Goal: Information Seeking & Learning: Learn about a topic

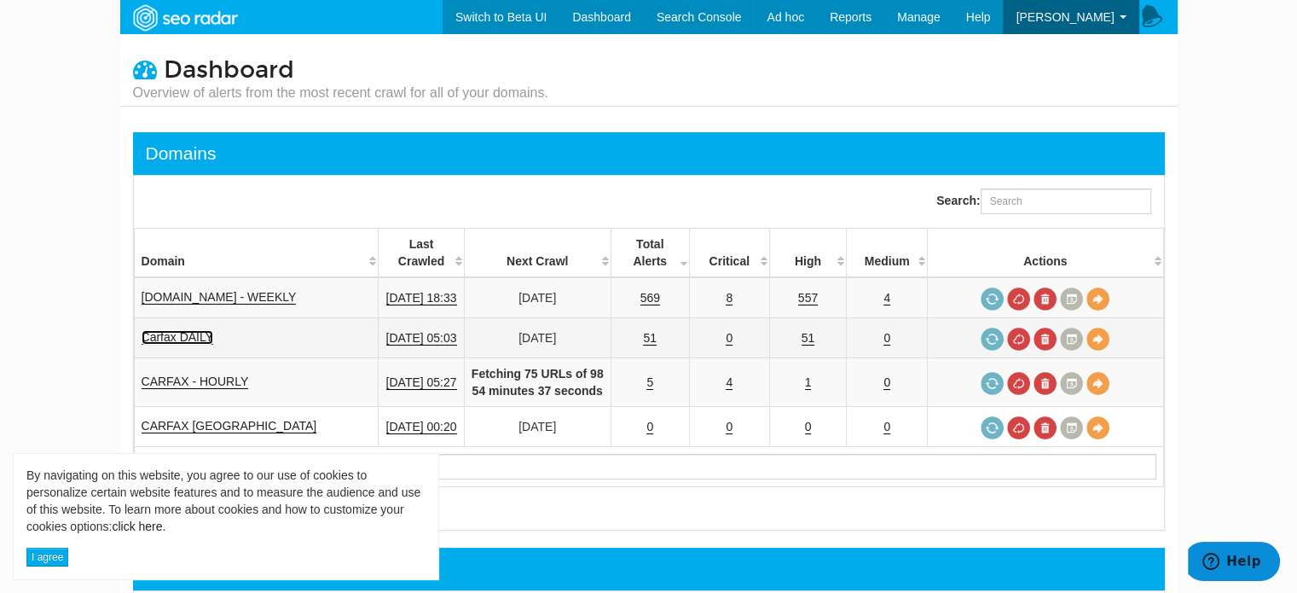
click at [192, 340] on link "Carfax DAILY" at bounding box center [178, 337] width 73 height 15
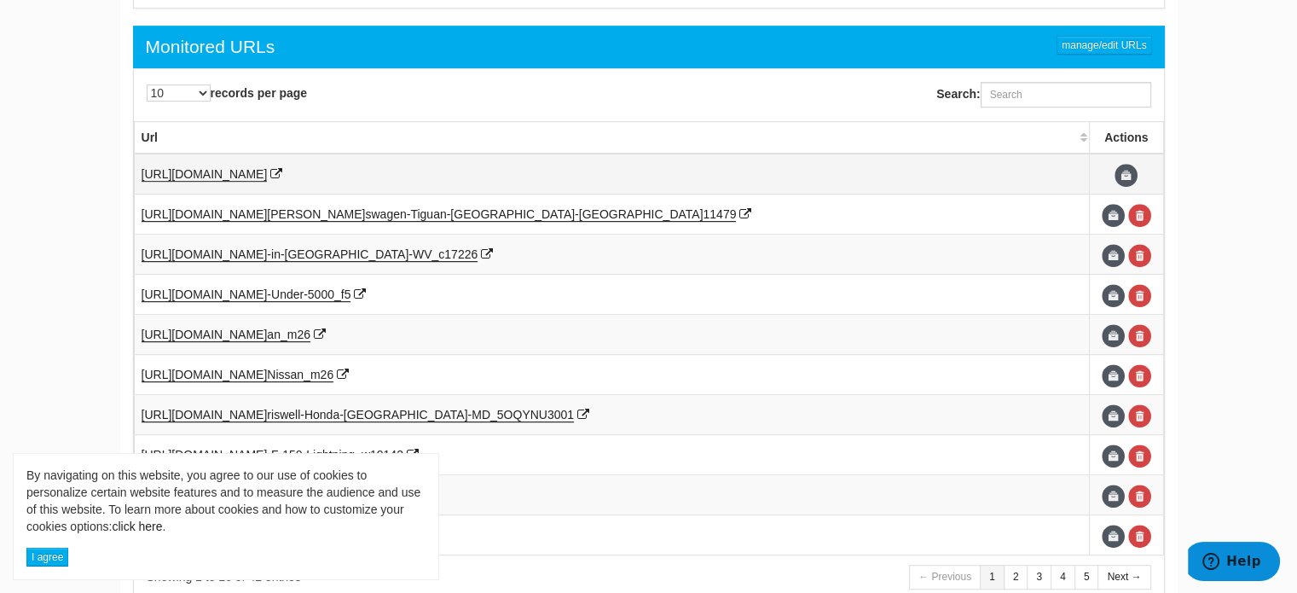
scroll to position [937, 0]
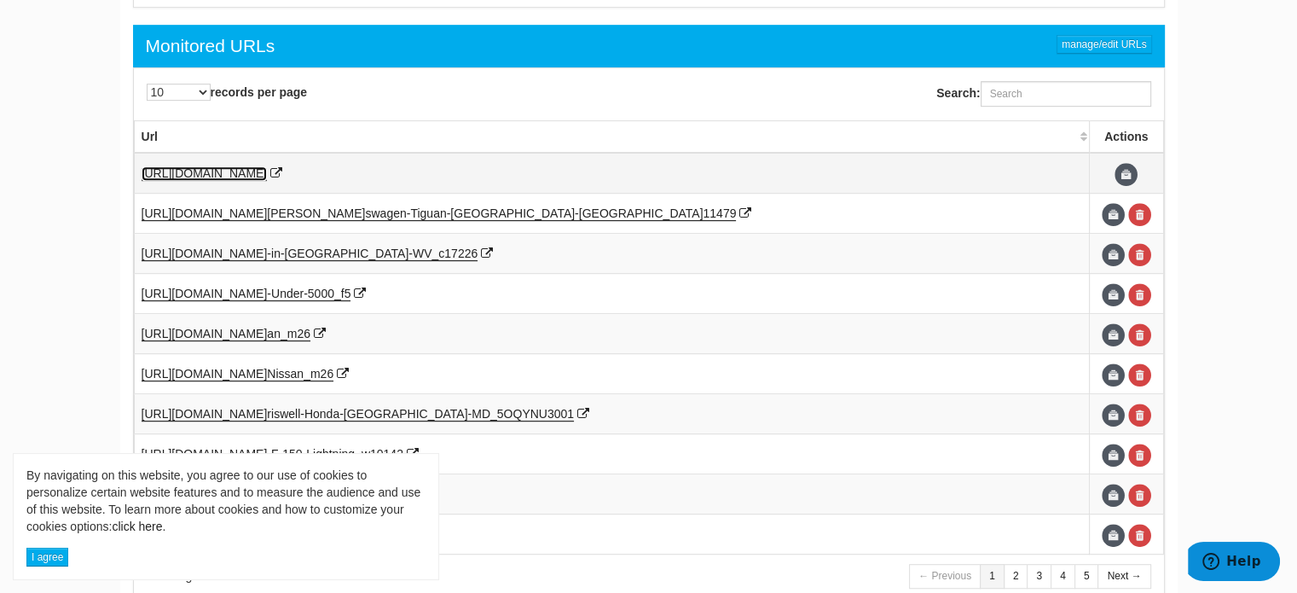
click at [239, 170] on span "https://www.carfax.com/" at bounding box center [205, 173] width 126 height 14
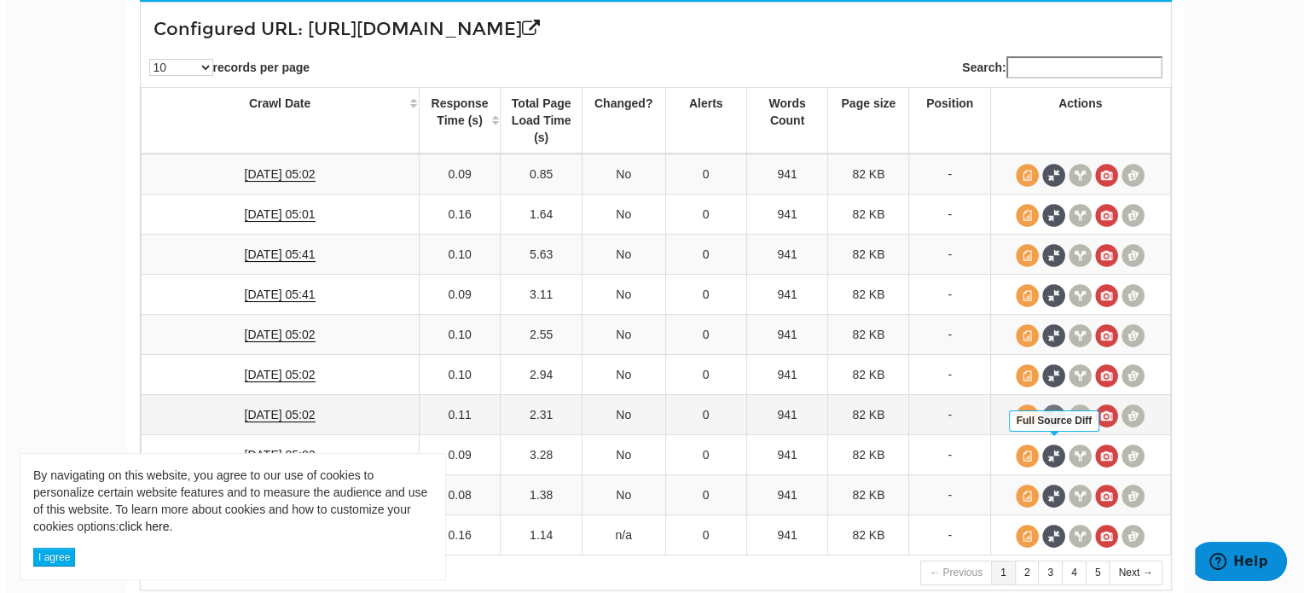
scroll to position [273, 0]
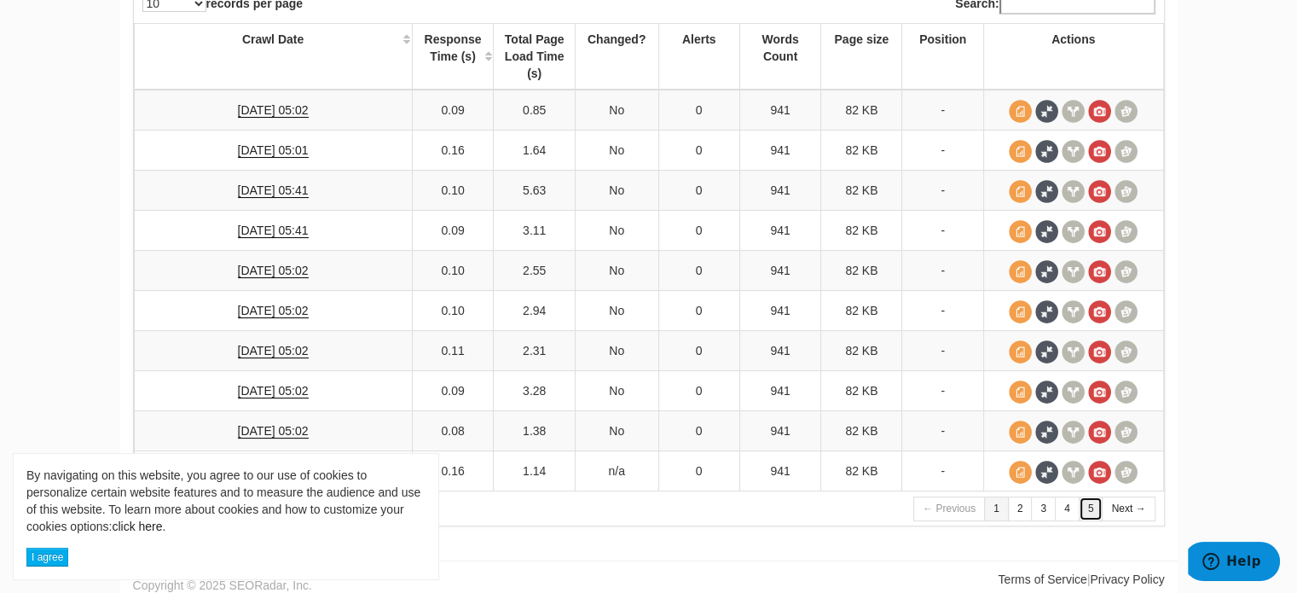
click at [1093, 502] on link "5" at bounding box center [1091, 508] width 25 height 25
drag, startPoint x: 50, startPoint y: 561, endPoint x: 213, endPoint y: 535, distance: 165.1
click at [50, 562] on button "I agree" at bounding box center [47, 557] width 42 height 19
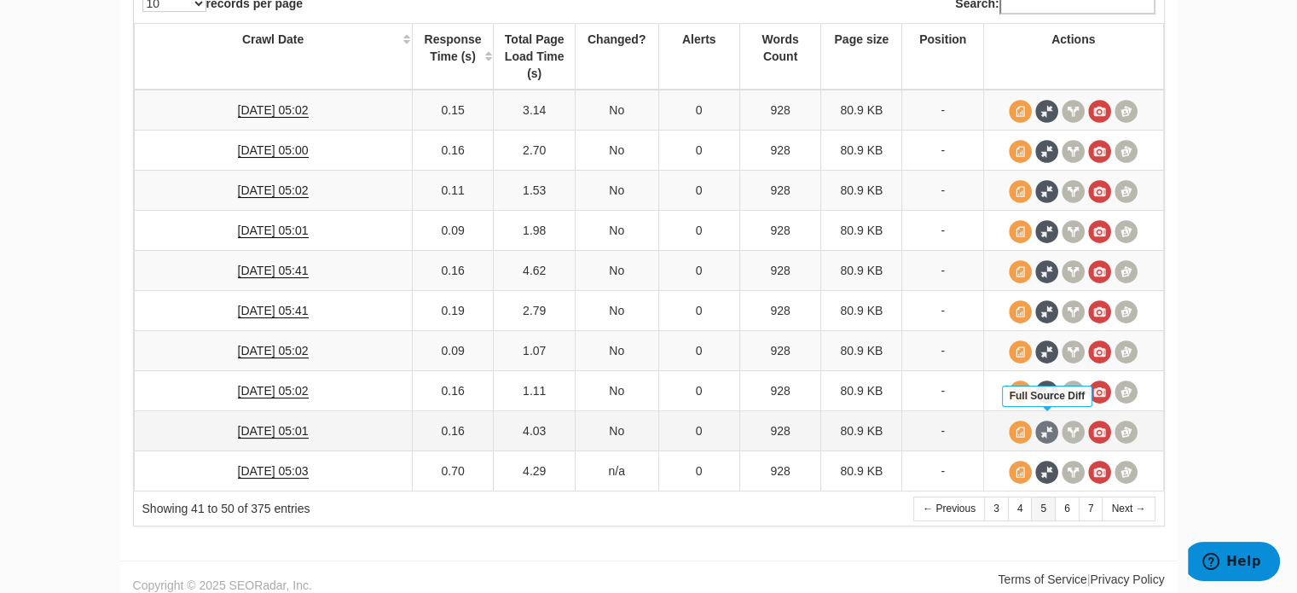
click at [1044, 424] on span at bounding box center [1047, 432] width 23 height 23
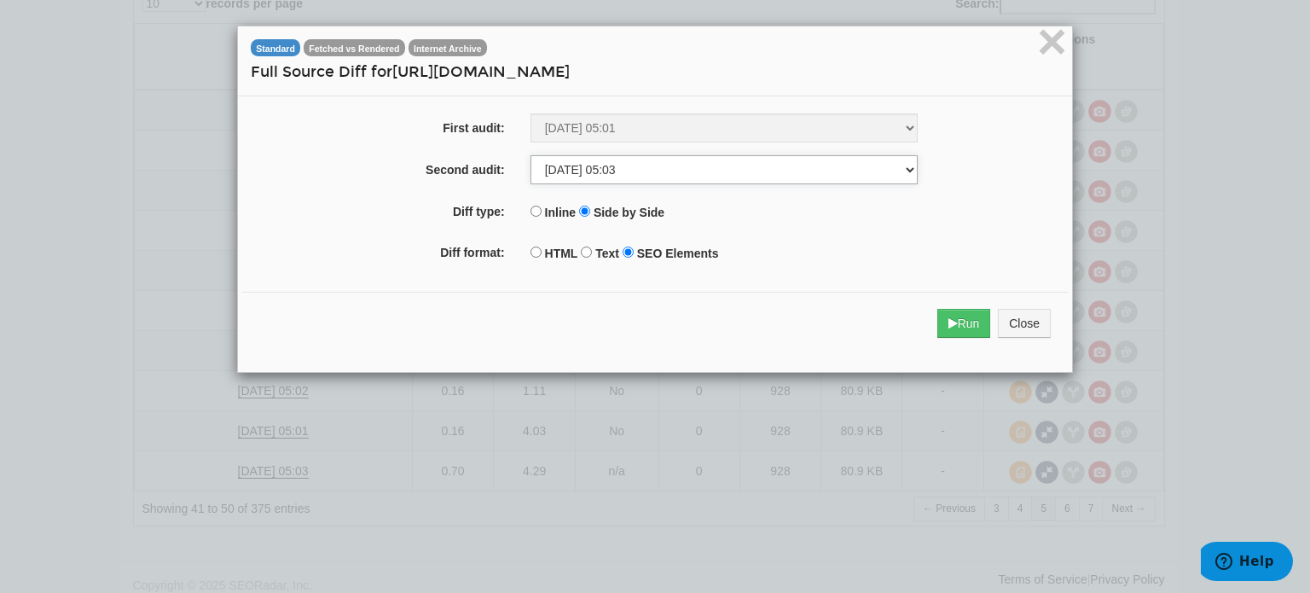
click at [740, 180] on select "[DATE] 05:02 [DATE] 05:01 [DATE] 05:41 [DATE] 05:41 [DATE] 05:02 [DATE] 05:02 […" at bounding box center [724, 169] width 387 height 29
select select "276365696"
click at [531, 155] on select "[DATE] 05:02 [DATE] 05:01 [DATE] 05:41 [DATE] 05:41 [DATE] 05:02 [DATE] 05:02 […" at bounding box center [724, 169] width 387 height 29
click at [531, 252] on input "HTML" at bounding box center [536, 252] width 11 height 11
radio input "true"
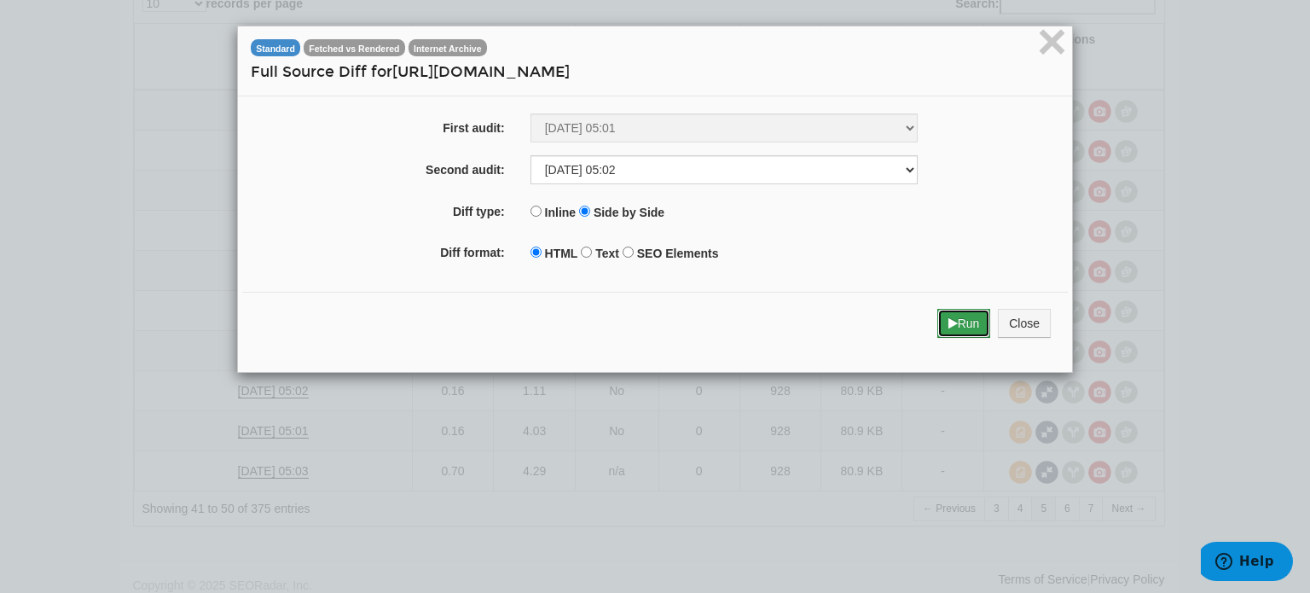
click at [949, 328] on icon "submit" at bounding box center [953, 323] width 9 height 12
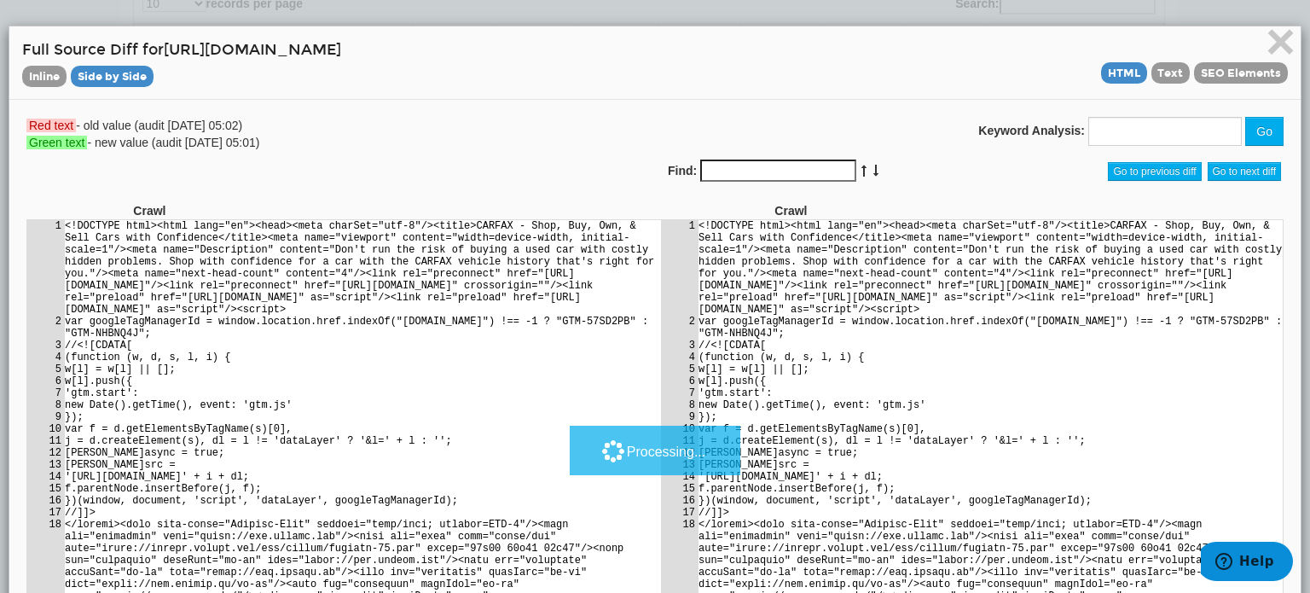
scroll to position [0, 0]
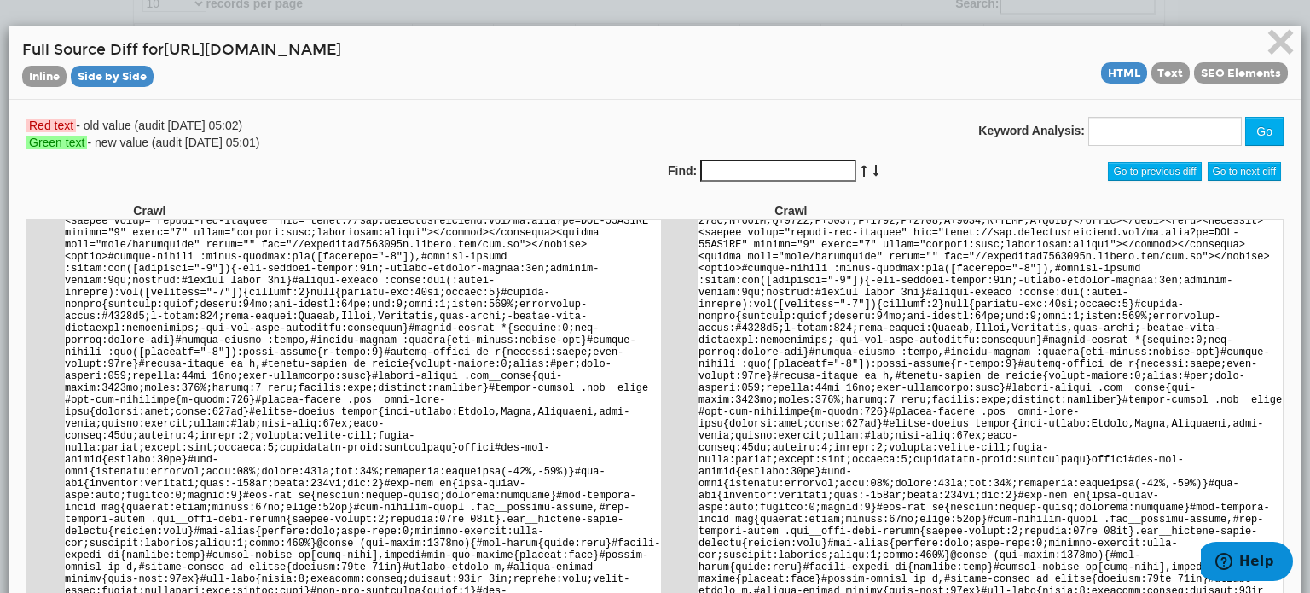
click at [474, 178] on div "Red text - old value (audit [DATE] 05:02) Green text - new value (audit [DATE] …" at bounding box center [655, 159] width 1283 height 85
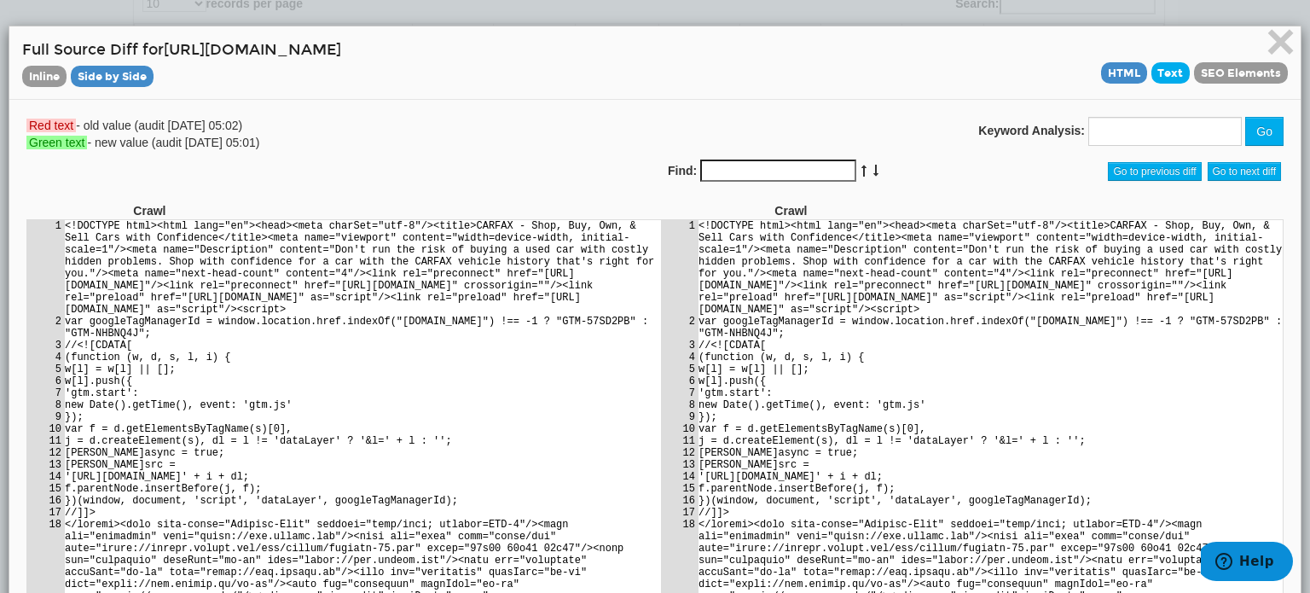
click at [1155, 72] on span "Text" at bounding box center [1171, 72] width 39 height 21
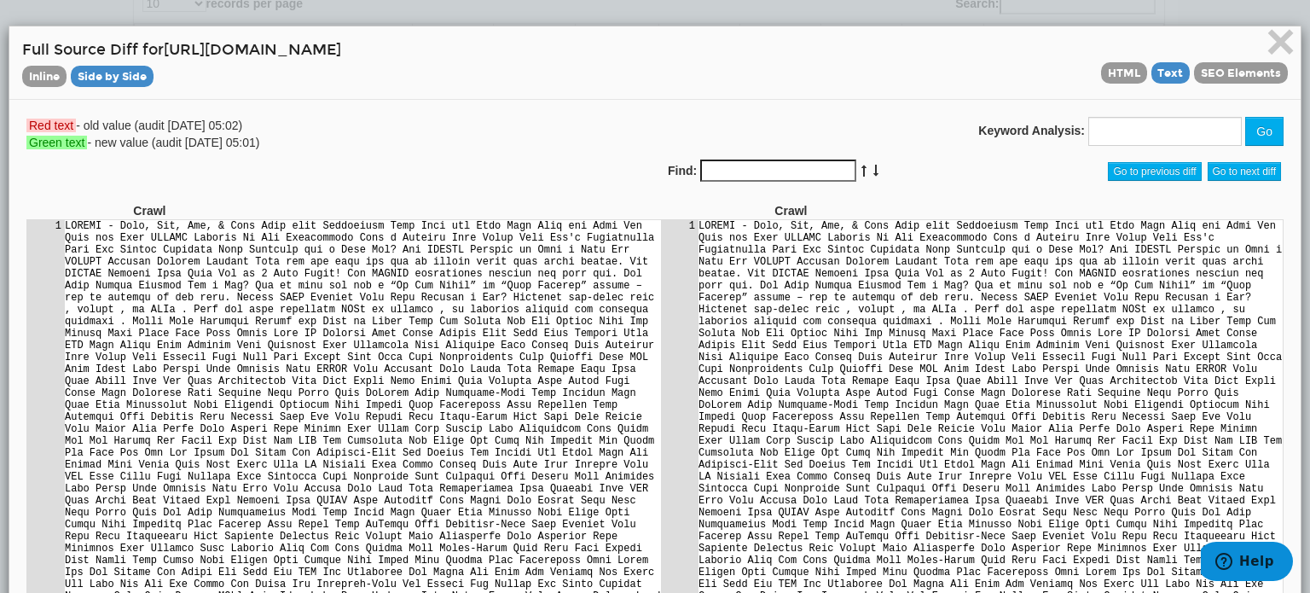
click at [549, 144] on div "Red text - old value (audit [DATE] 05:02) Green text - new value (audit [DATE] …" at bounding box center [334, 134] width 641 height 34
click at [51, 154] on div "Red text - old value (audit [DATE] 05:02) Green text - new value (audit [DATE] …" at bounding box center [655, 159] width 1283 height 85
click at [51, 142] on span "Green text" at bounding box center [56, 143] width 61 height 14
drag, startPoint x: 51, startPoint y: 137, endPoint x: 920, endPoint y: 96, distance: 869.4
click at [78, 126] on div "Red text - old value (audit [DATE] 05:02) Green text - new value (audit [DATE] …" at bounding box center [334, 134] width 641 height 34
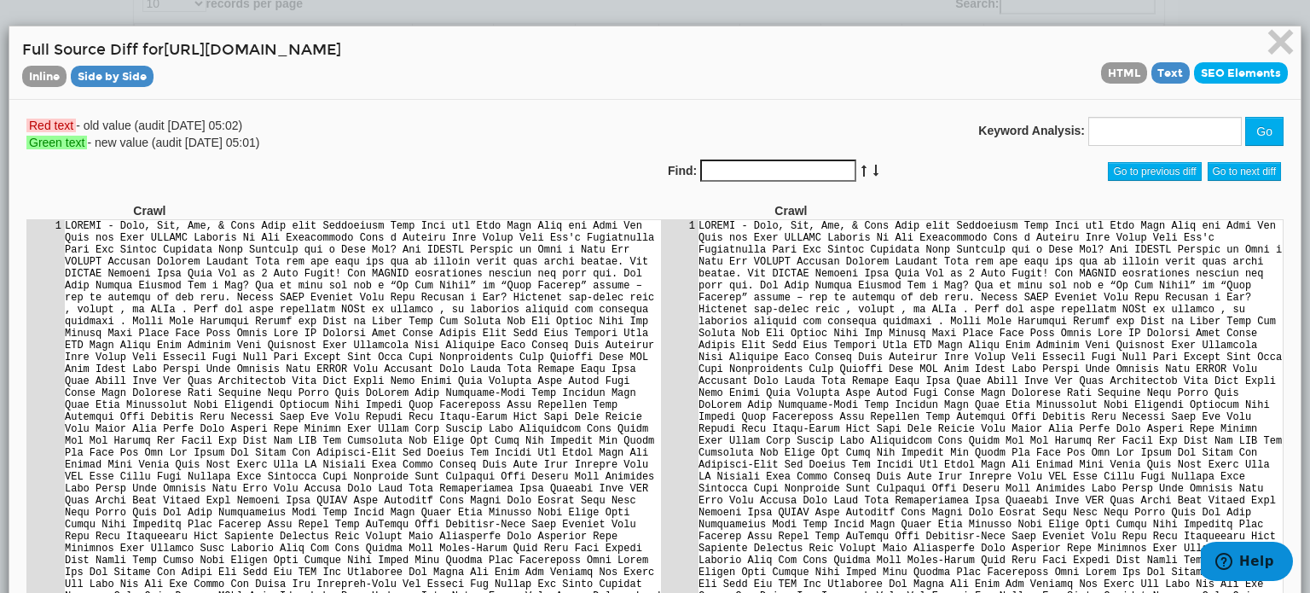
click at [1200, 62] on span "SEO Elements" at bounding box center [1241, 72] width 94 height 21
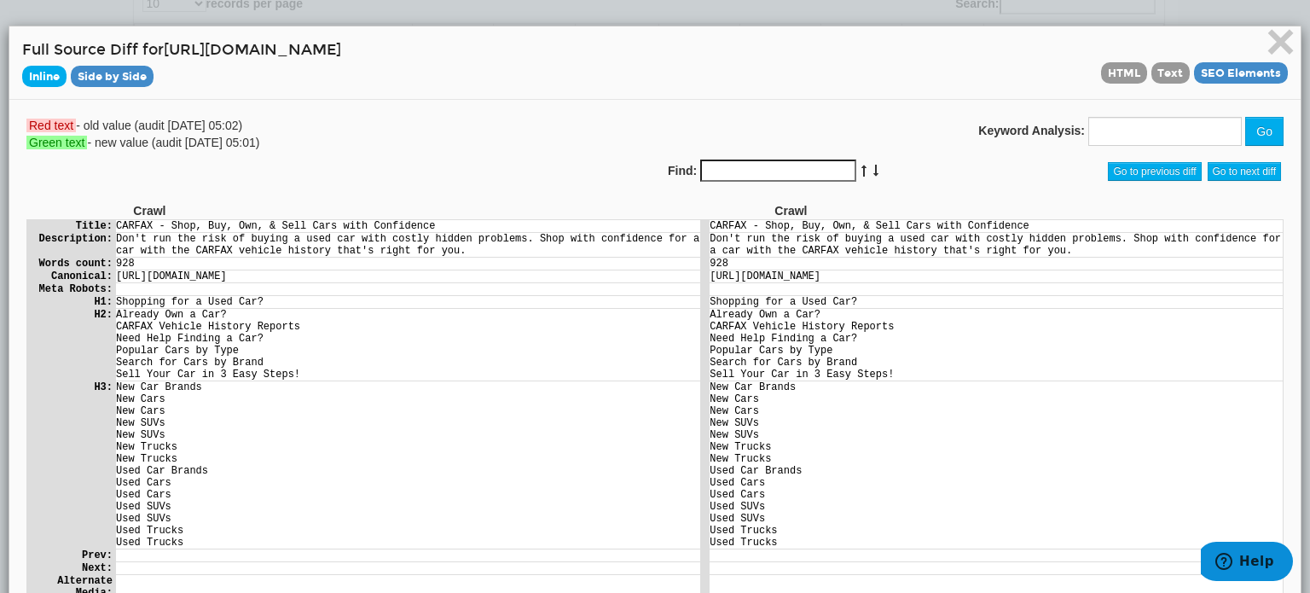
click at [44, 72] on span "Inline" at bounding box center [44, 76] width 44 height 21
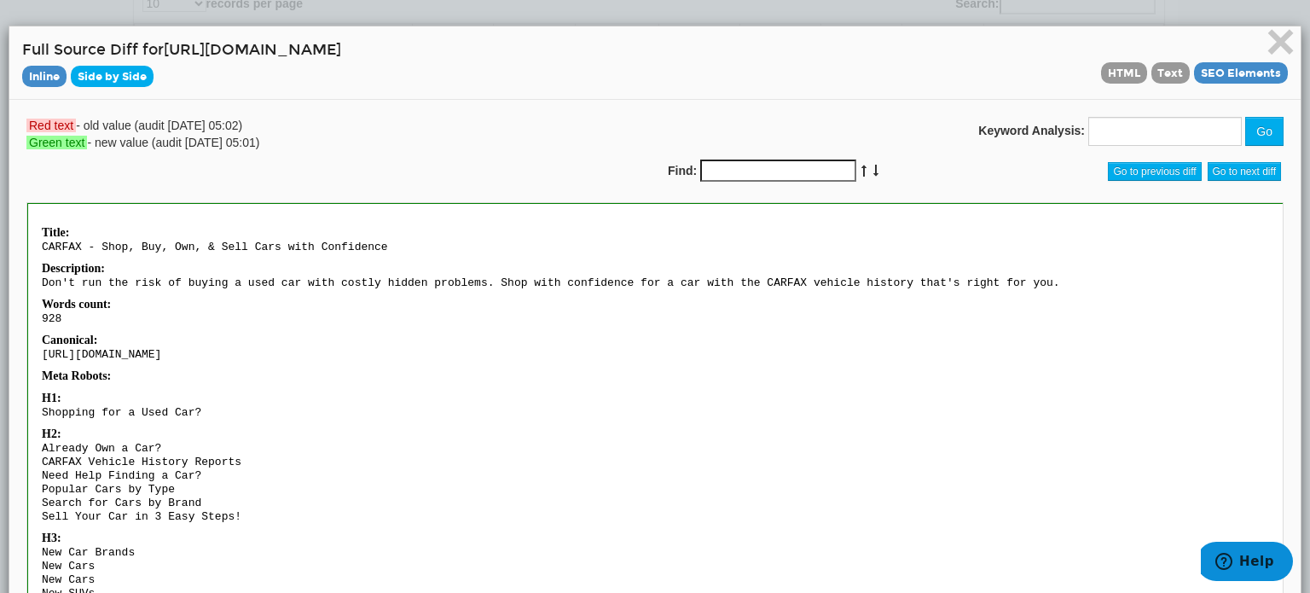
click at [102, 79] on span "Side by Side" at bounding box center [112, 76] width 83 height 21
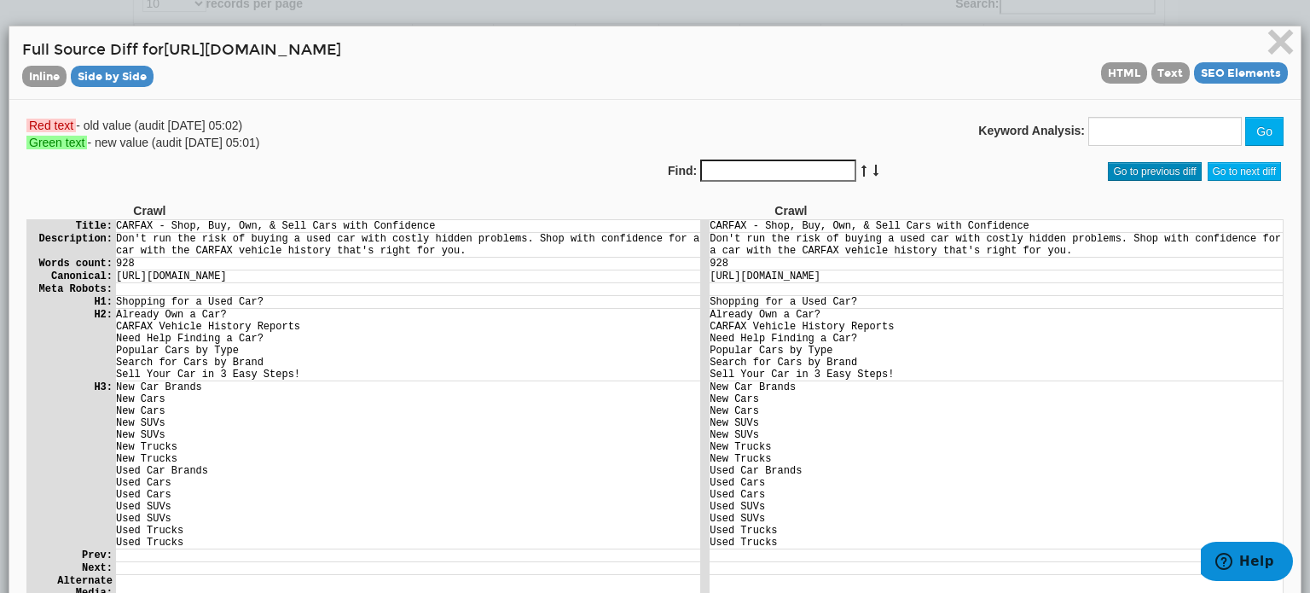
click at [1171, 166] on span "Go to previous diff" at bounding box center [1154, 171] width 93 height 19
click at [1219, 160] on div "Go to previous diff Go to next diff" at bounding box center [1136, 172] width 321 height 24
click at [1218, 163] on span "Go to next diff" at bounding box center [1245, 171] width 74 height 19
click at [1114, 72] on span "HTML" at bounding box center [1124, 72] width 46 height 21
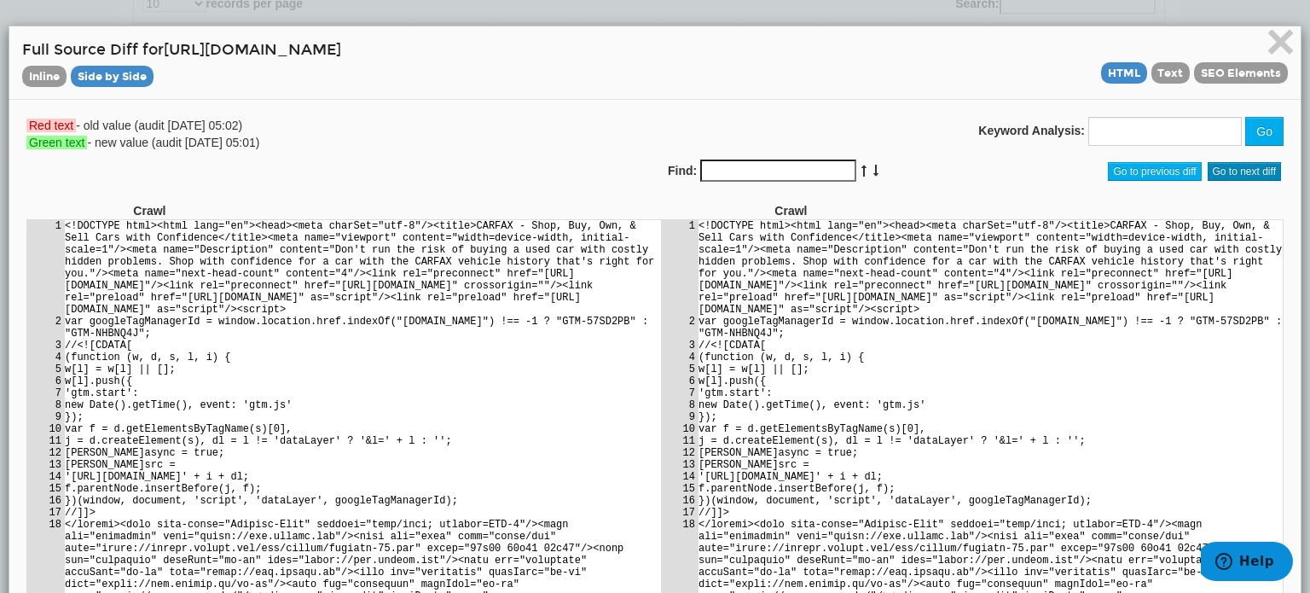
click at [1227, 171] on span "Go to next diff" at bounding box center [1245, 171] width 74 height 19
click at [1218, 166] on span "Go to next diff" at bounding box center [1245, 171] width 74 height 19
click at [1277, 47] on span "×" at bounding box center [1281, 41] width 30 height 57
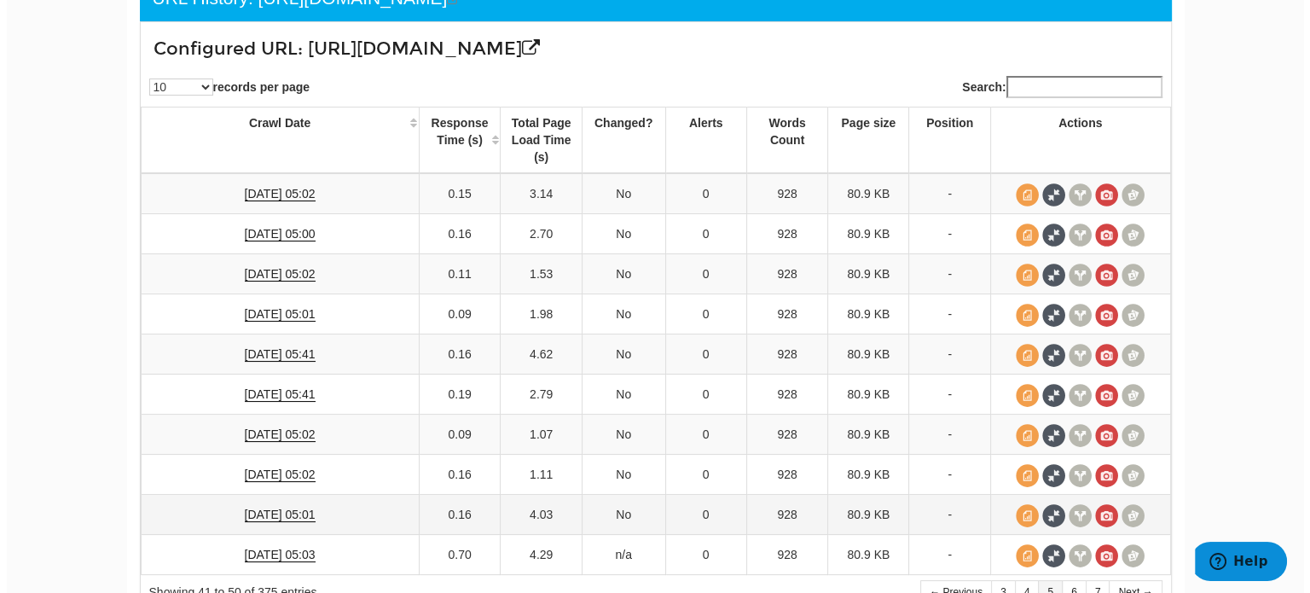
scroll to position [189, 0]
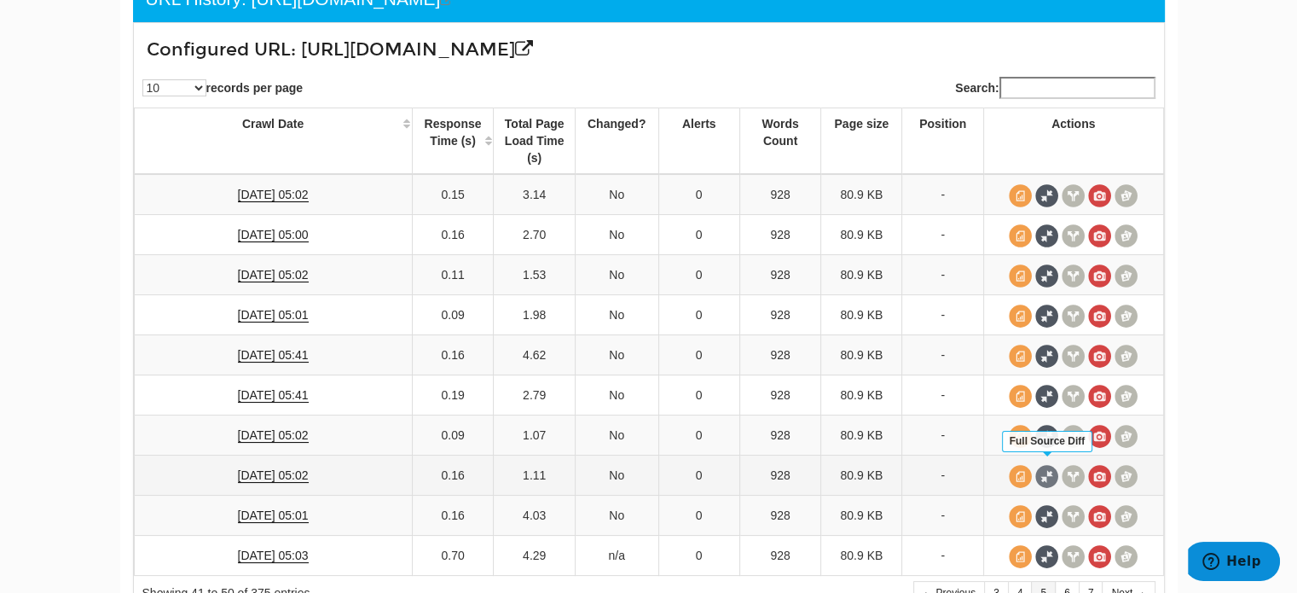
click at [1048, 470] on span at bounding box center [1047, 476] width 23 height 23
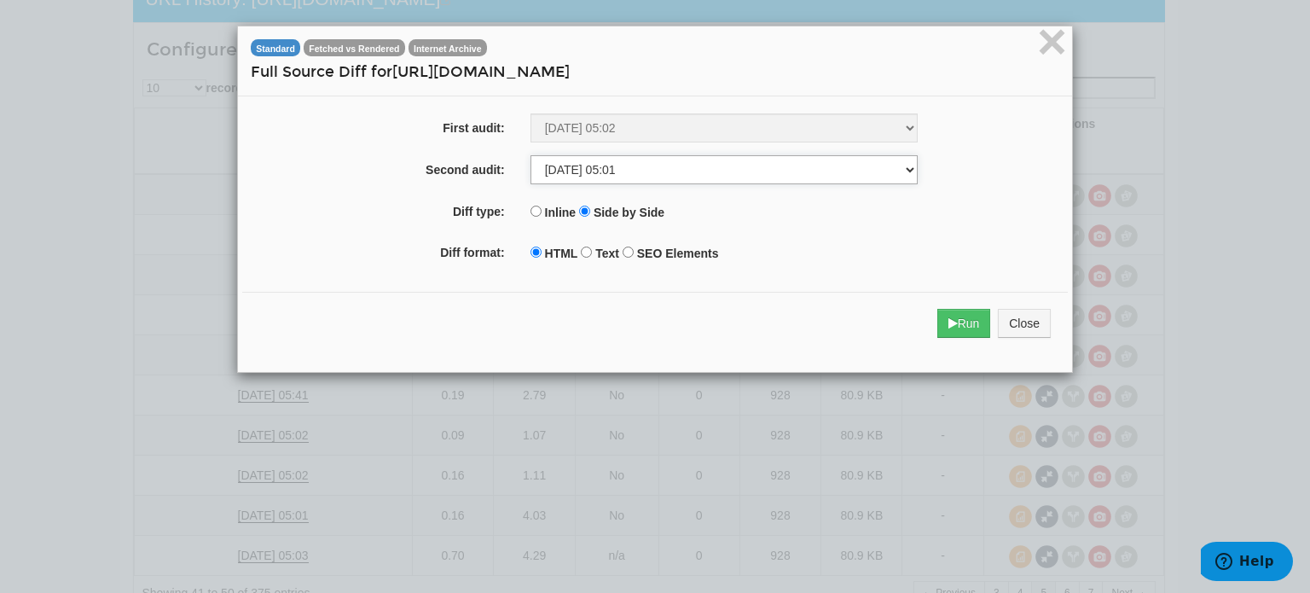
click at [587, 174] on select "[DATE] 05:02 [DATE] 05:01 [DATE] 05:41 [DATE] 05:41 [DATE] 05:02 [DATE] 05:02 […" at bounding box center [724, 169] width 387 height 29
select select "275697638"
click at [531, 155] on select "[DATE] 05:02 [DATE] 05:01 [DATE] 05:41 [DATE] 05:41 [DATE] 05:02 [DATE] 05:02 […" at bounding box center [724, 169] width 387 height 29
click at [938, 323] on button "Run" at bounding box center [964, 323] width 54 height 29
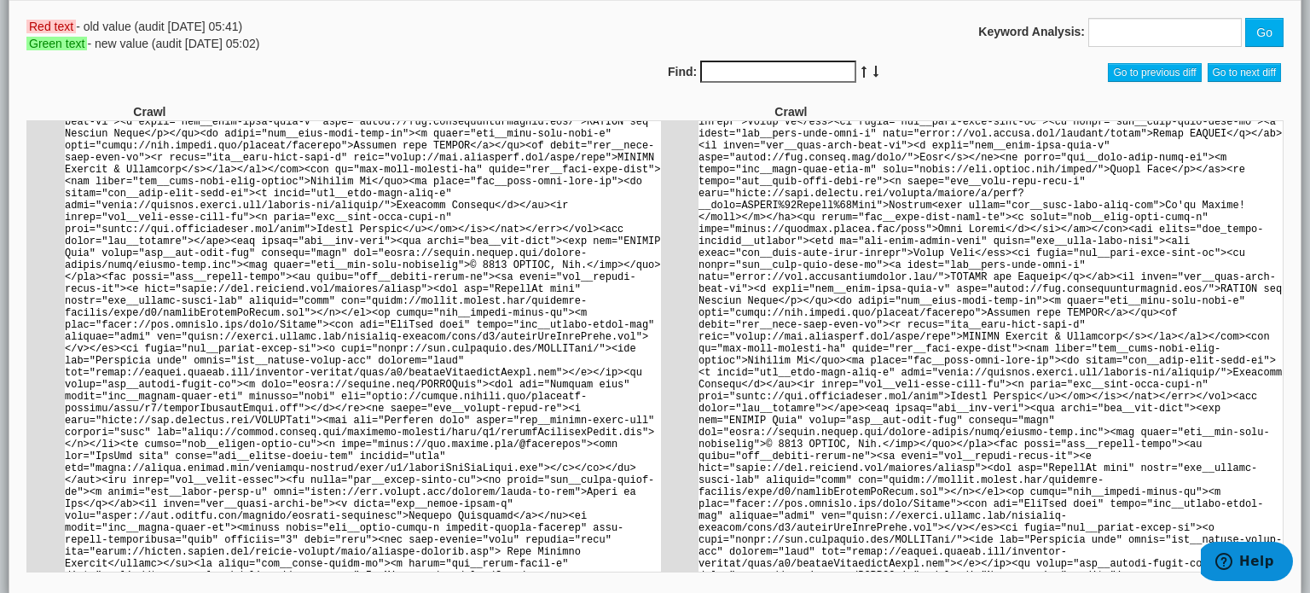
scroll to position [101, 0]
click at [1227, 78] on span "Go to next diff" at bounding box center [1245, 70] width 74 height 19
drag, startPoint x: 1226, startPoint y: 71, endPoint x: 1191, endPoint y: 111, distance: 53.2
click at [1226, 71] on span "Go to next diff" at bounding box center [1245, 70] width 74 height 19
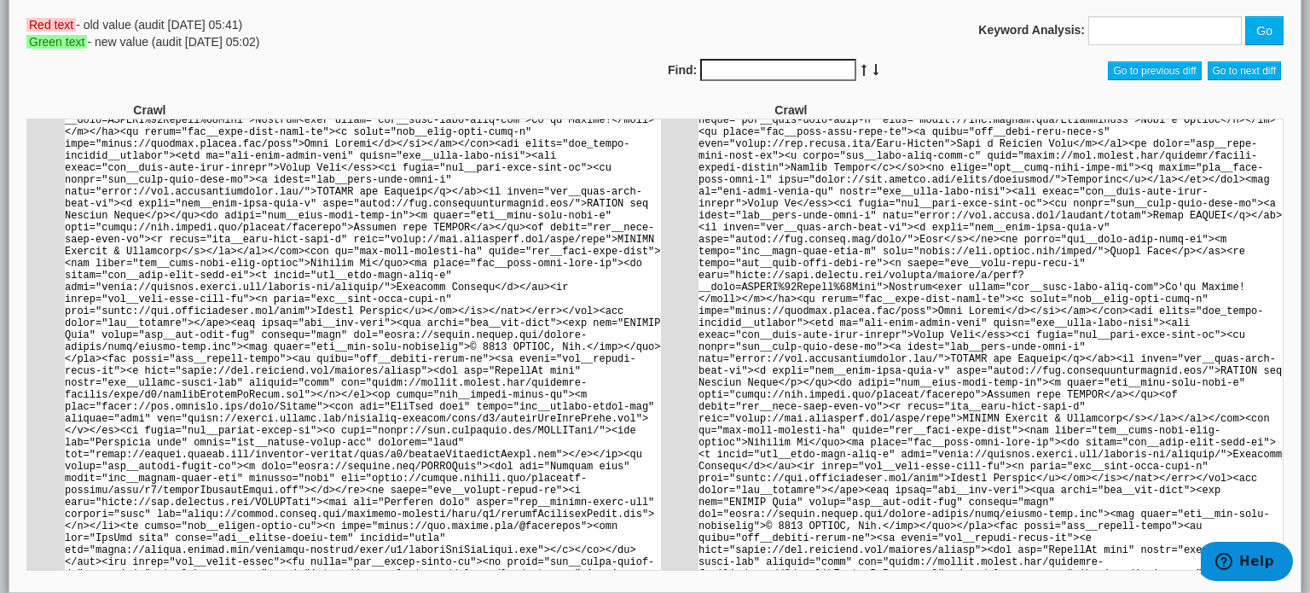
scroll to position [11182, 0]
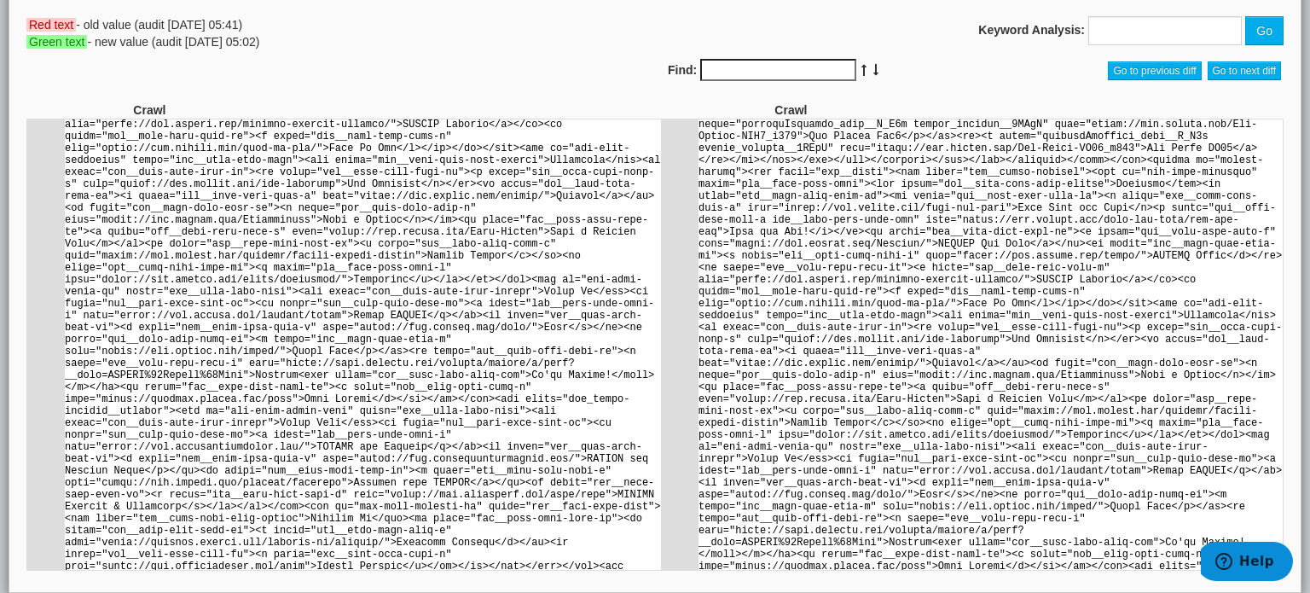
scroll to position [10926, 0]
drag, startPoint x: 984, startPoint y: 21, endPoint x: 1095, endPoint y: 16, distance: 111.9
click at [984, 22] on label "Keyword Analysis:" at bounding box center [1031, 29] width 107 height 17
click at [1101, 33] on input "text" at bounding box center [1165, 30] width 154 height 29
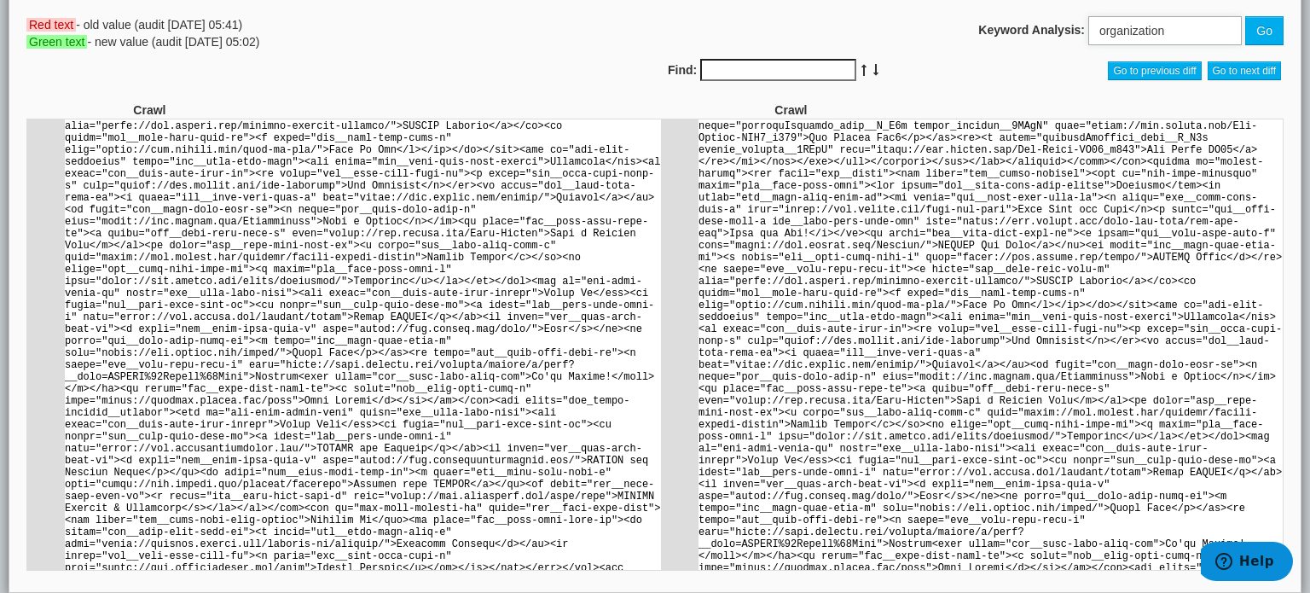
type input "organization"
click at [1245, 16] on button "Go" at bounding box center [1264, 30] width 38 height 29
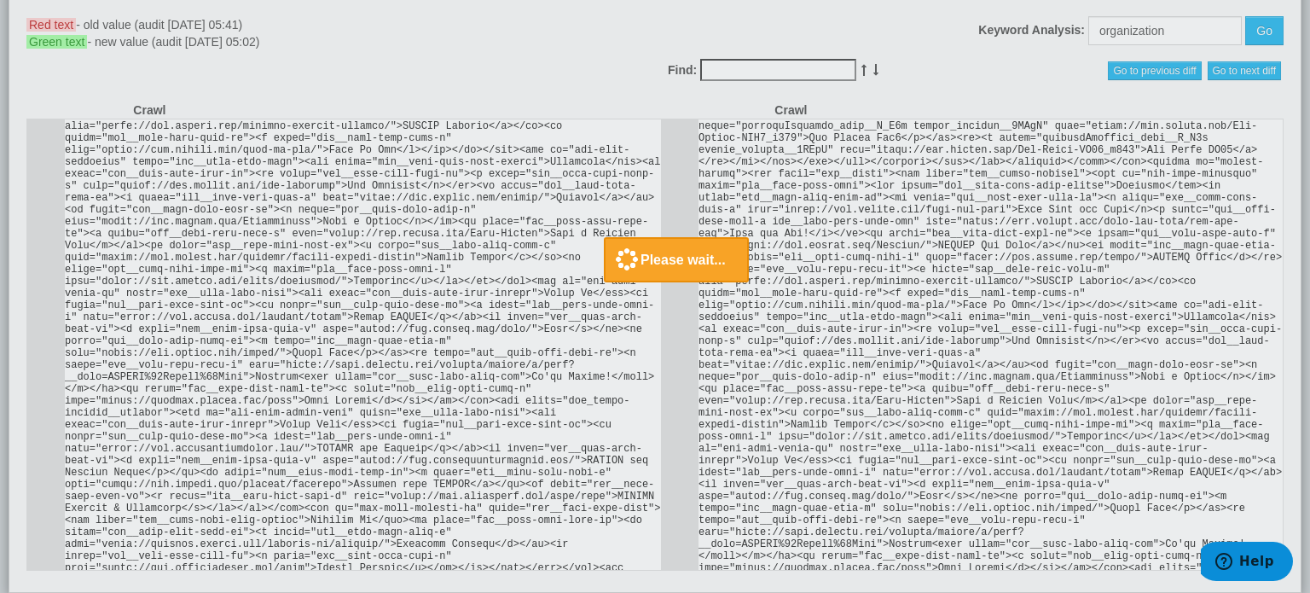
scroll to position [0, 0]
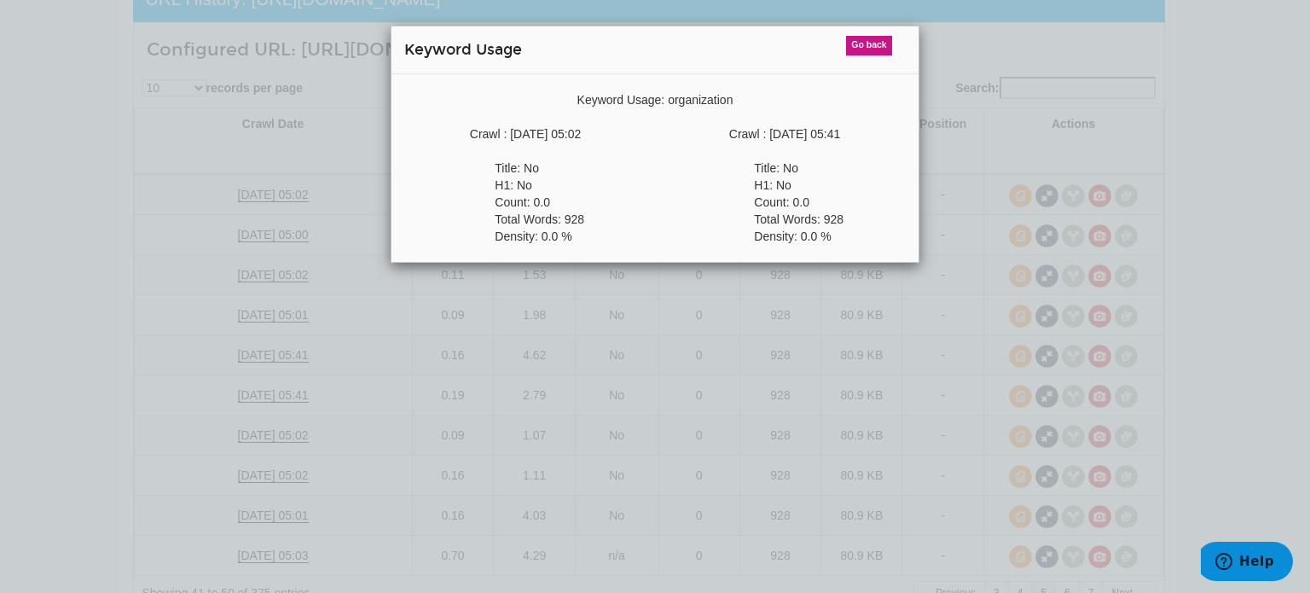
click at [870, 40] on span "Go back" at bounding box center [869, 46] width 46 height 20
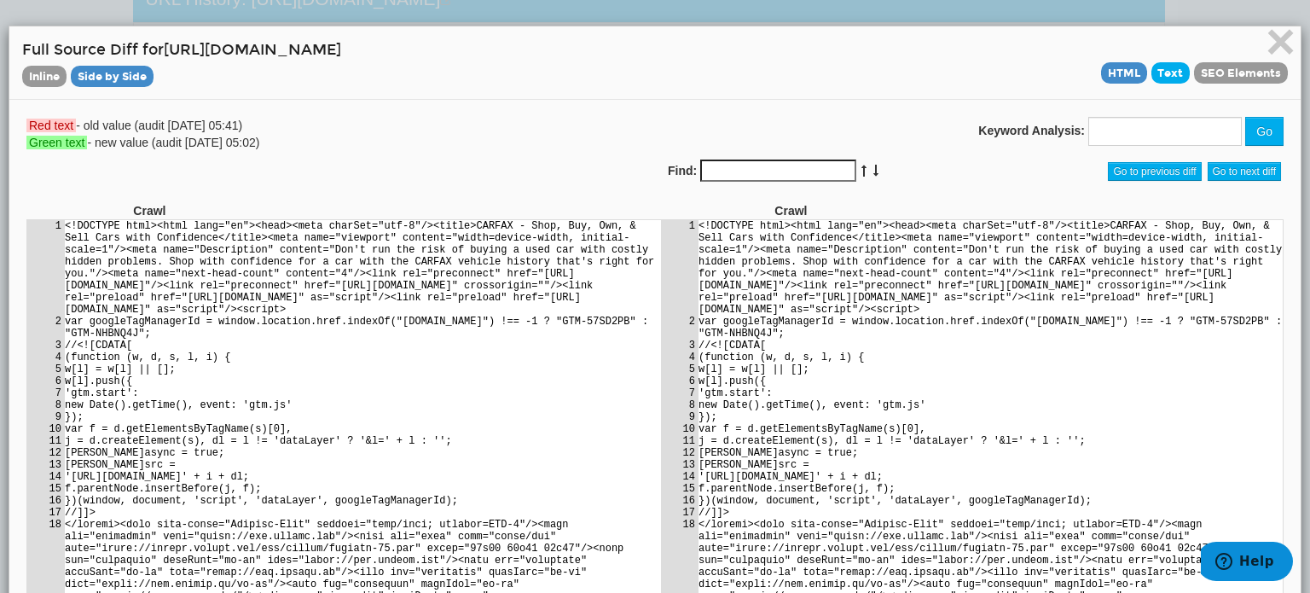
click at [1158, 78] on span "Text" at bounding box center [1171, 72] width 39 height 21
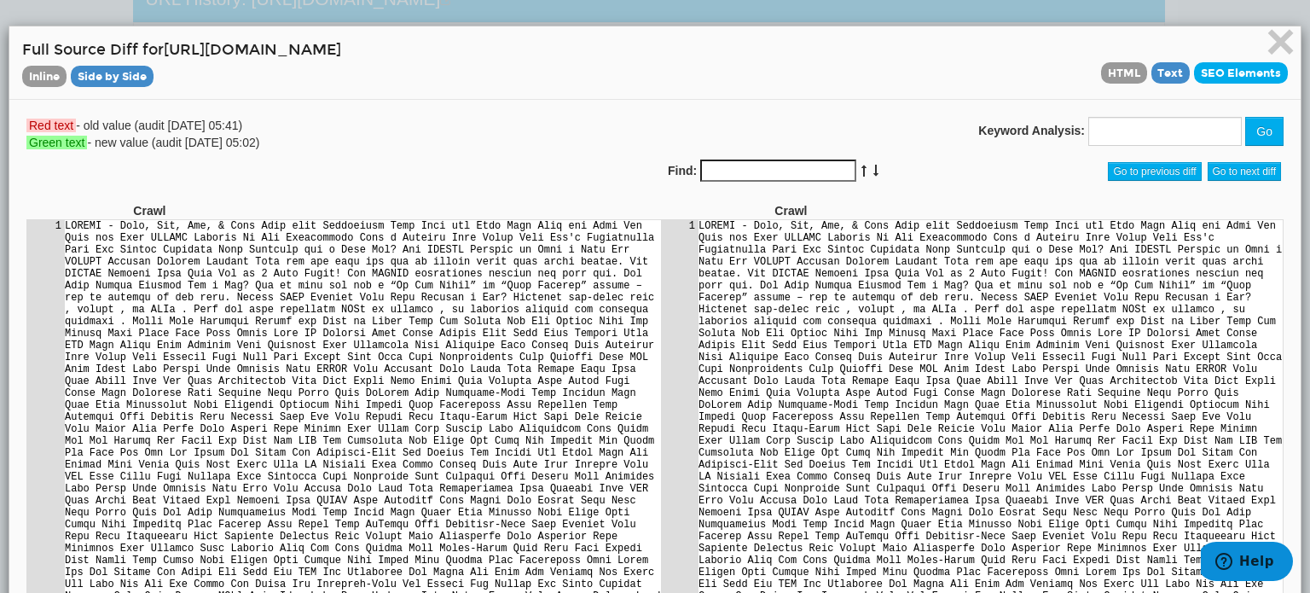
click at [1228, 68] on span "SEO Elements" at bounding box center [1241, 72] width 94 height 21
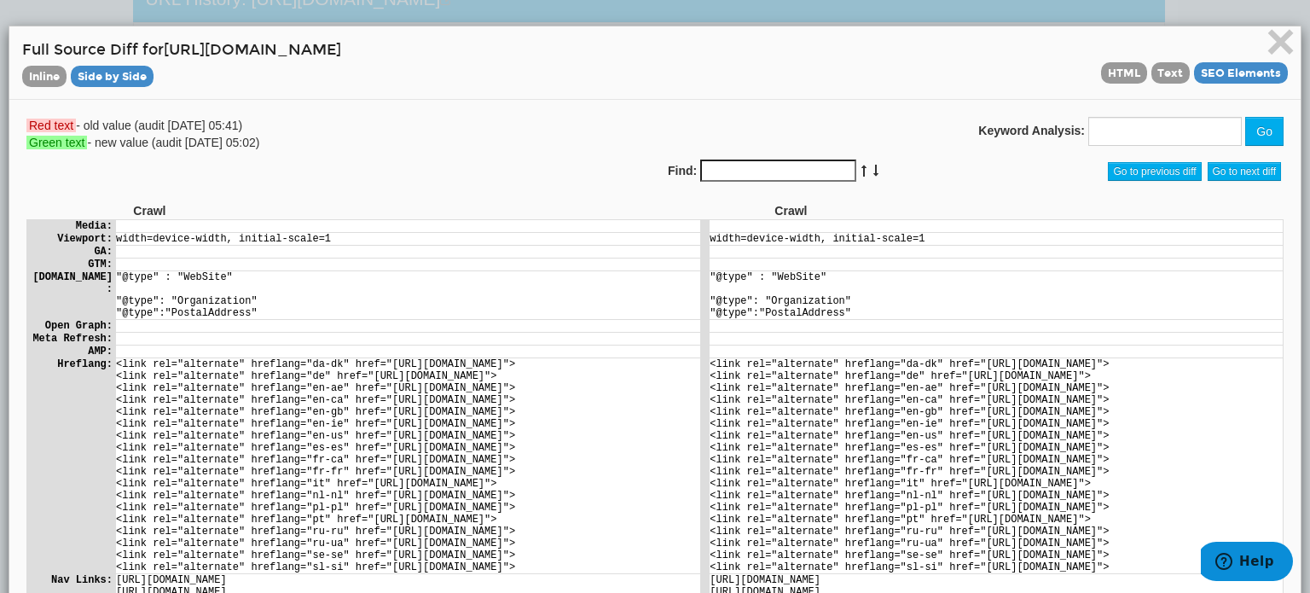
scroll to position [415, 0]
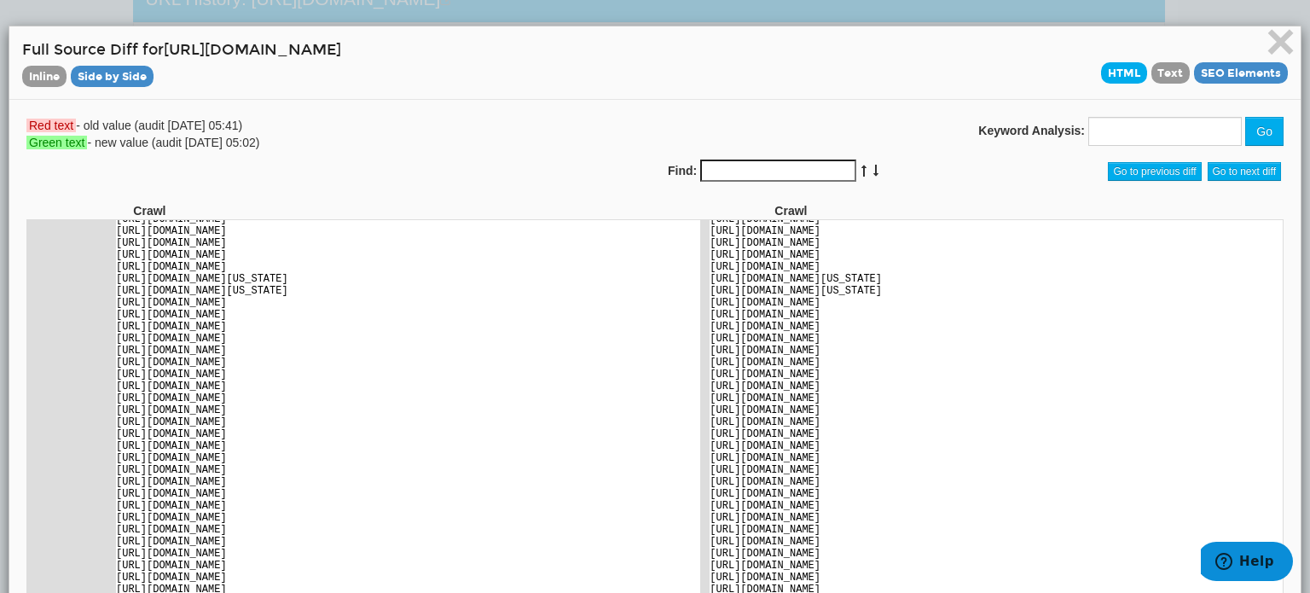
click at [1122, 67] on span "HTML" at bounding box center [1124, 72] width 46 height 21
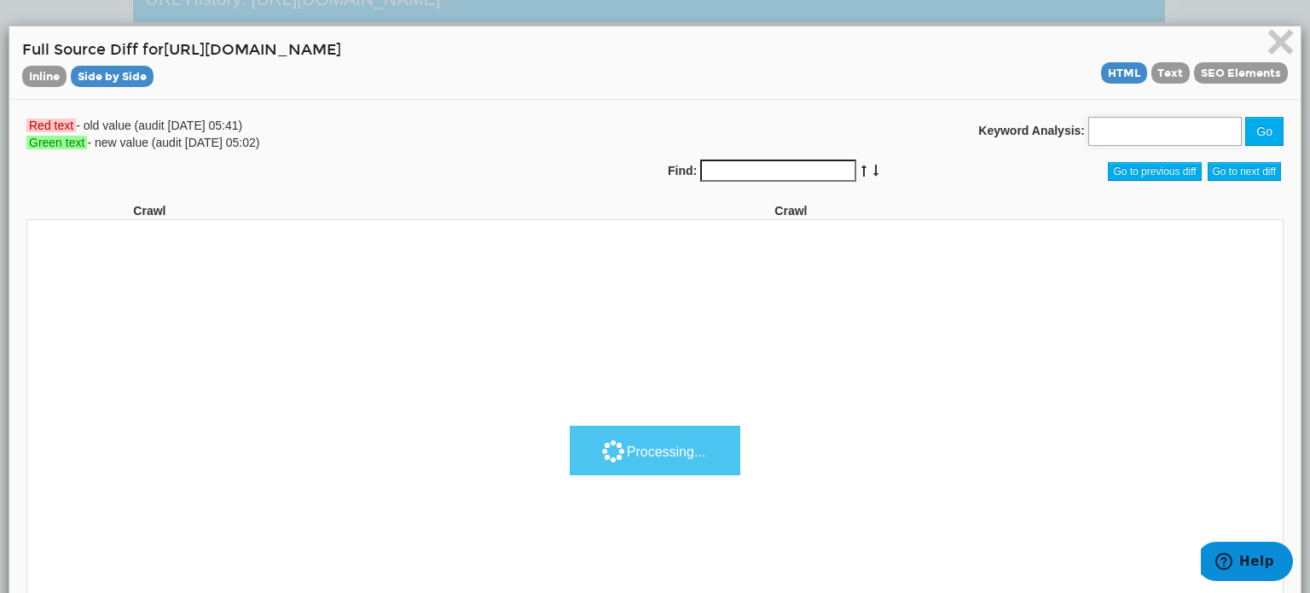
click at [1107, 139] on input "text" at bounding box center [1165, 131] width 154 height 29
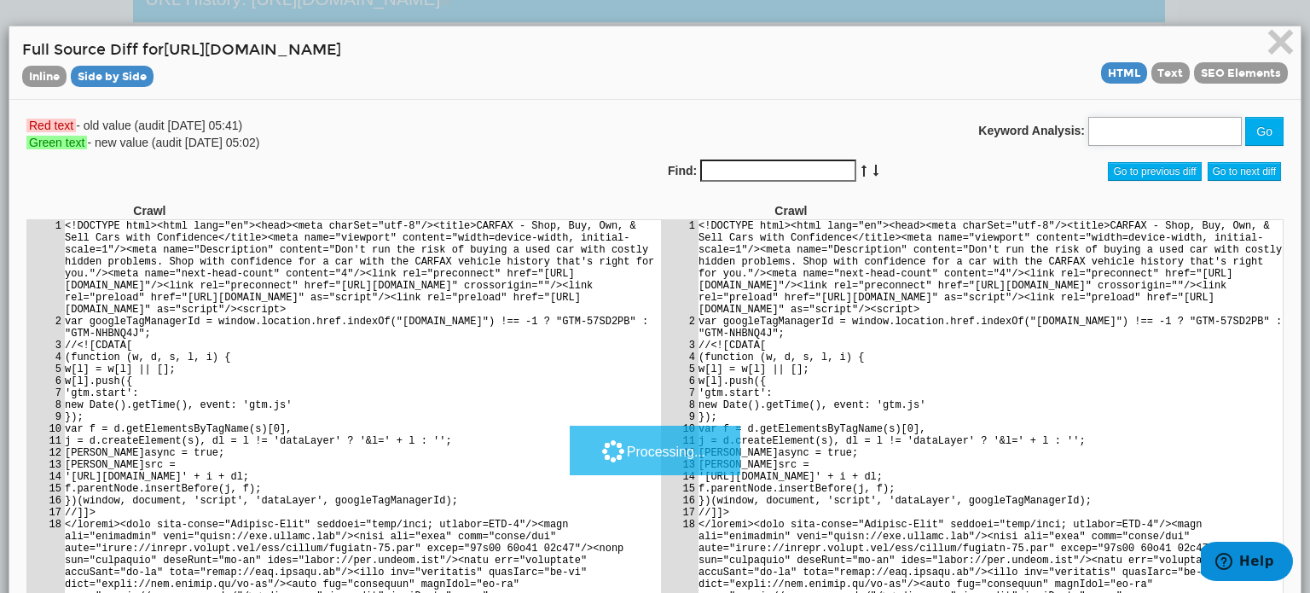
scroll to position [0, 0]
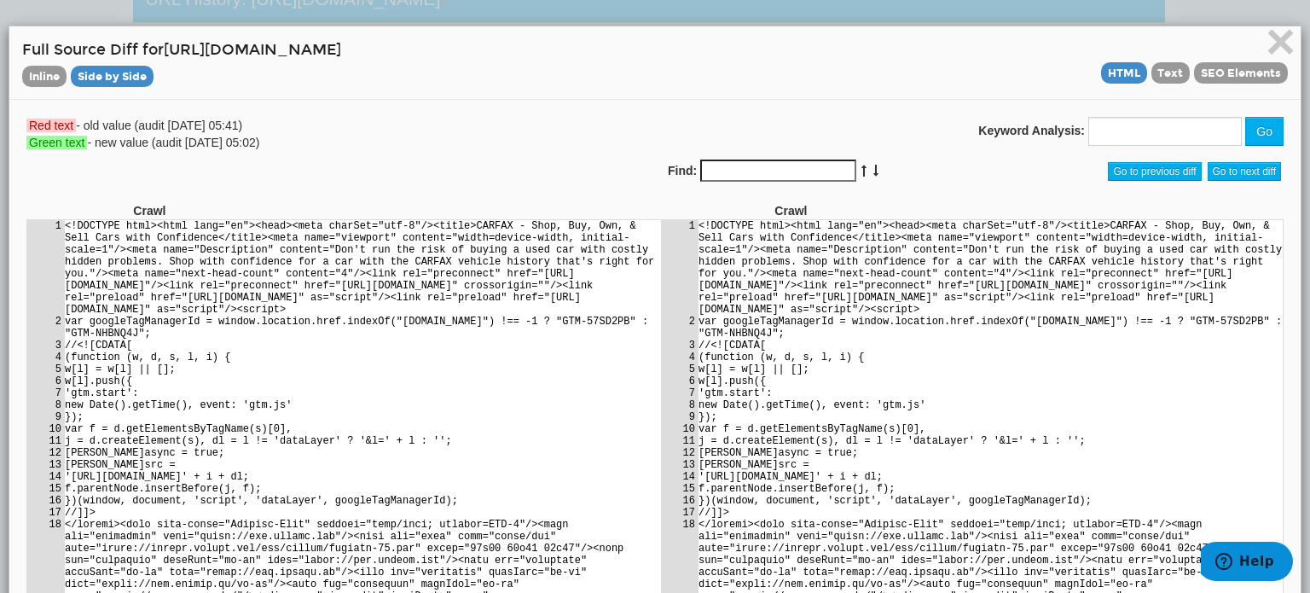
click at [902, 363] on td "(function (w, d, s, l, i) {" at bounding box center [990, 357] width 584 height 12
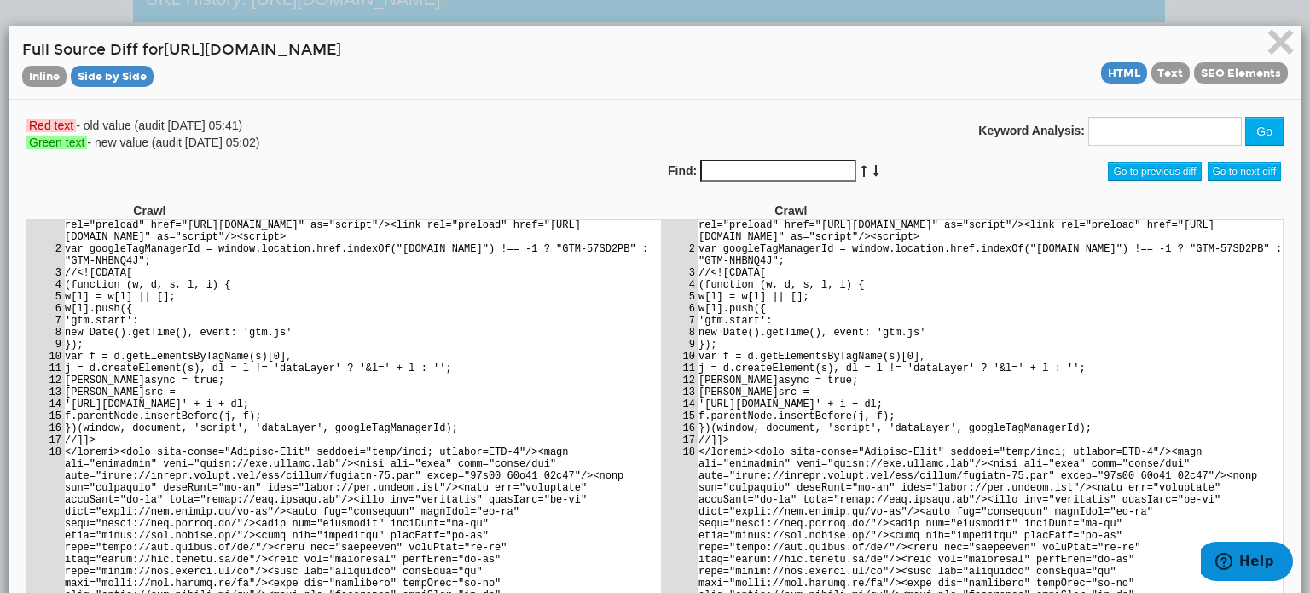
click at [815, 166] on input "Find:" at bounding box center [778, 171] width 156 height 22
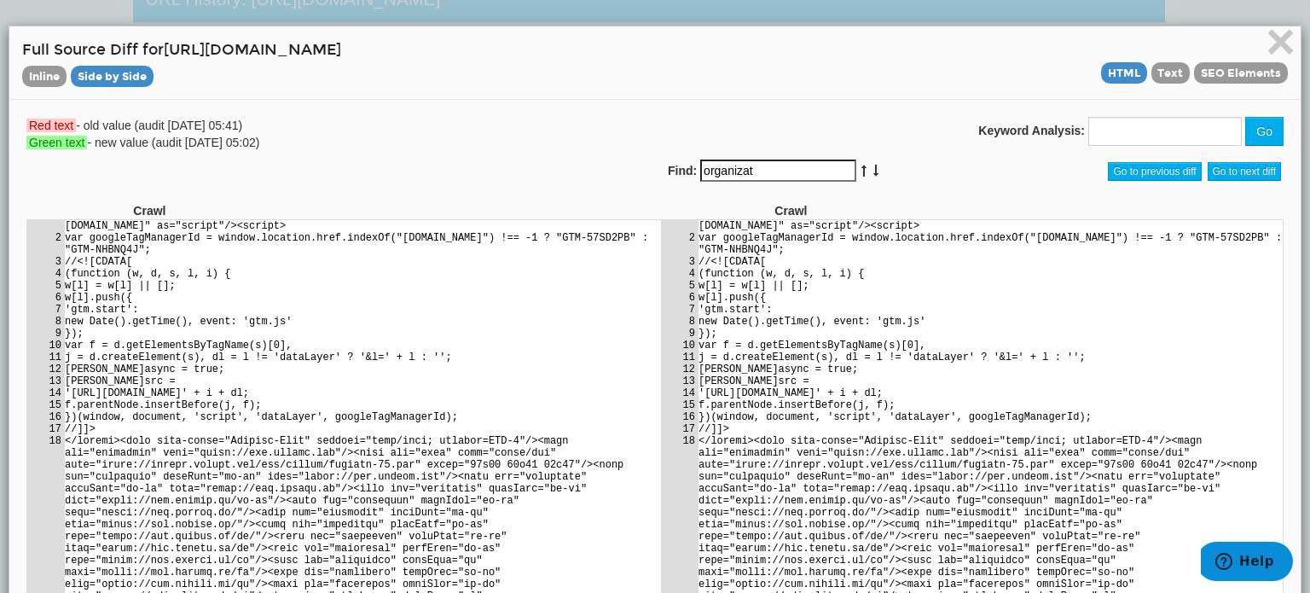
scroll to position [84, 0]
type input "organization"
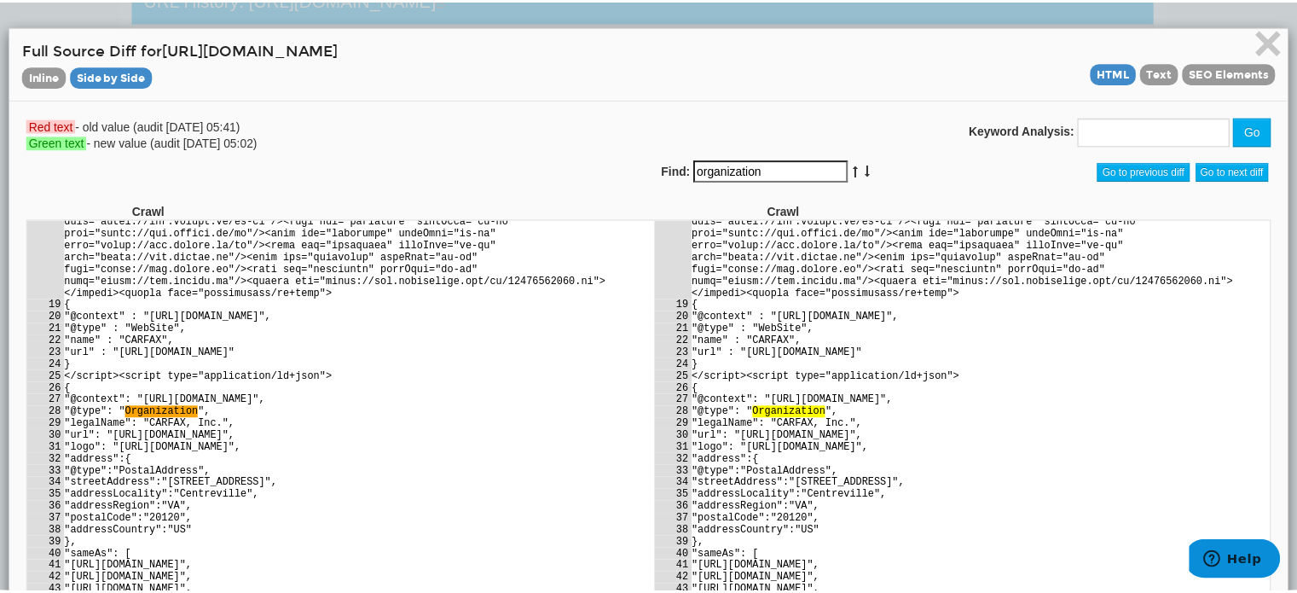
scroll to position [436, 0]
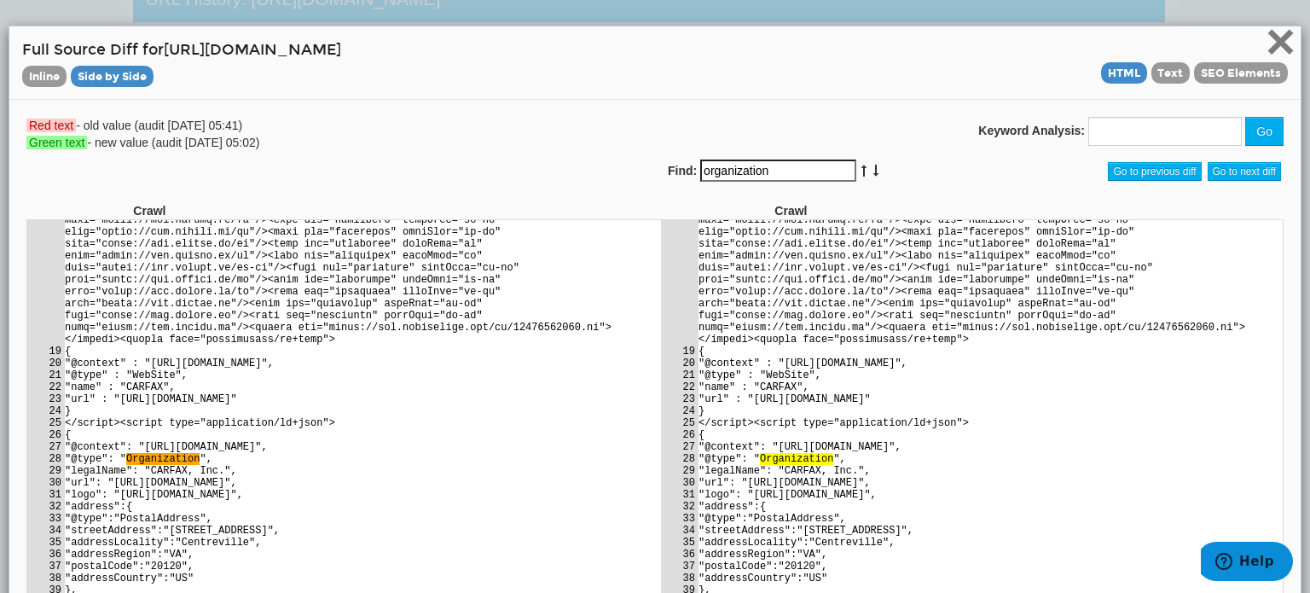
click at [1267, 38] on span "×" at bounding box center [1281, 41] width 30 height 57
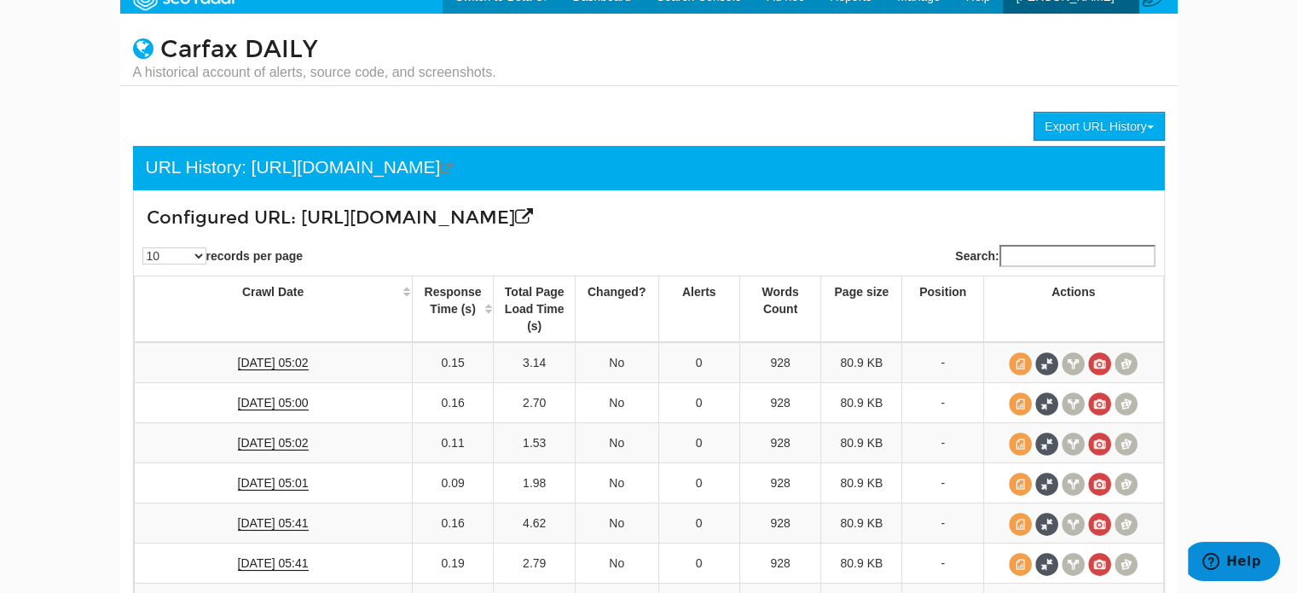
scroll to position [20, 0]
